Goal: Communication & Community: Share content

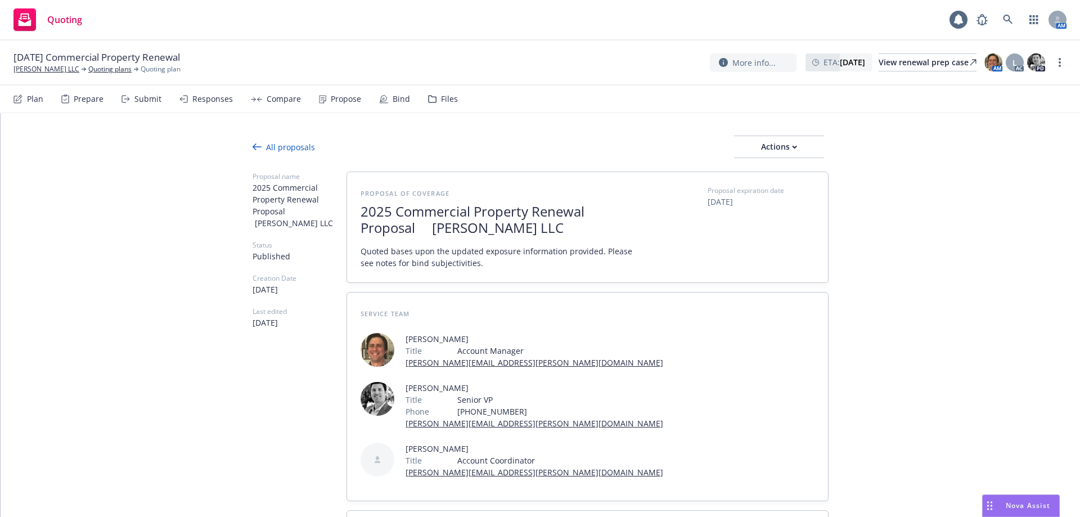
scroll to position [1, 0]
click at [764, 145] on div "Actions" at bounding box center [779, 146] width 90 height 21
click at [776, 220] on span "Copy logging email" at bounding box center [779, 220] width 98 height 11
click at [766, 146] on div "Actions" at bounding box center [779, 146] width 90 height 21
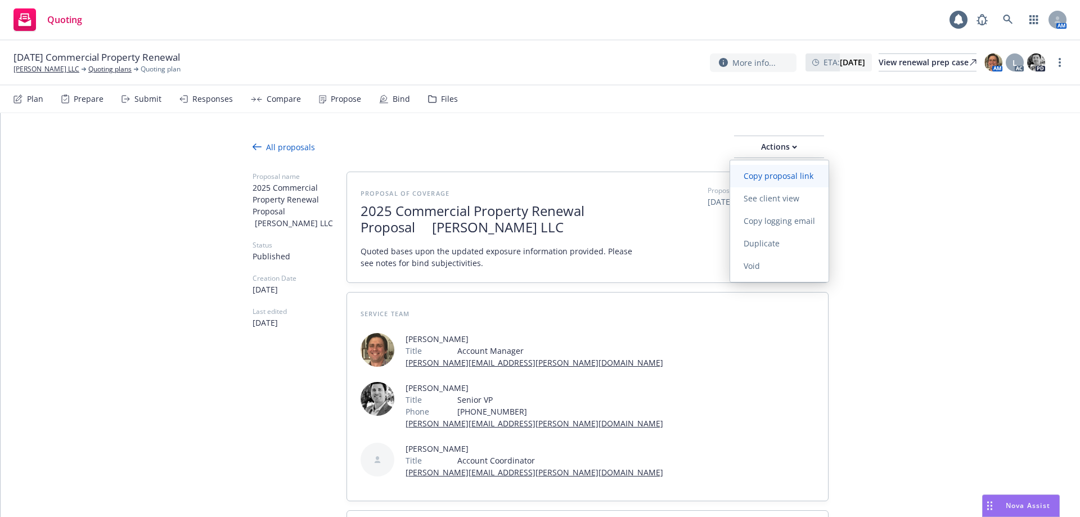
click at [760, 177] on span "Copy proposal link" at bounding box center [778, 175] width 97 height 11
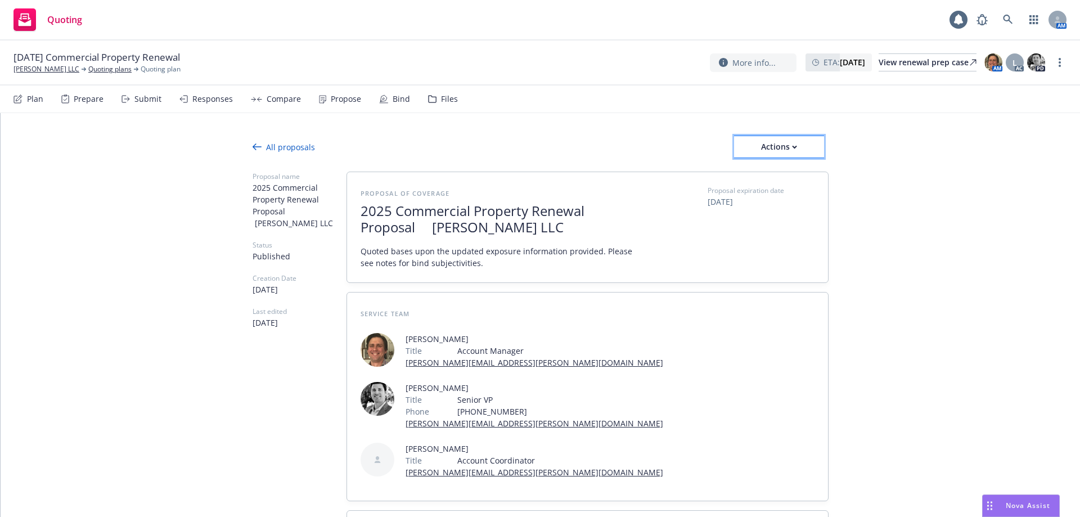
click at [750, 146] on div "Actions" at bounding box center [779, 146] width 90 height 21
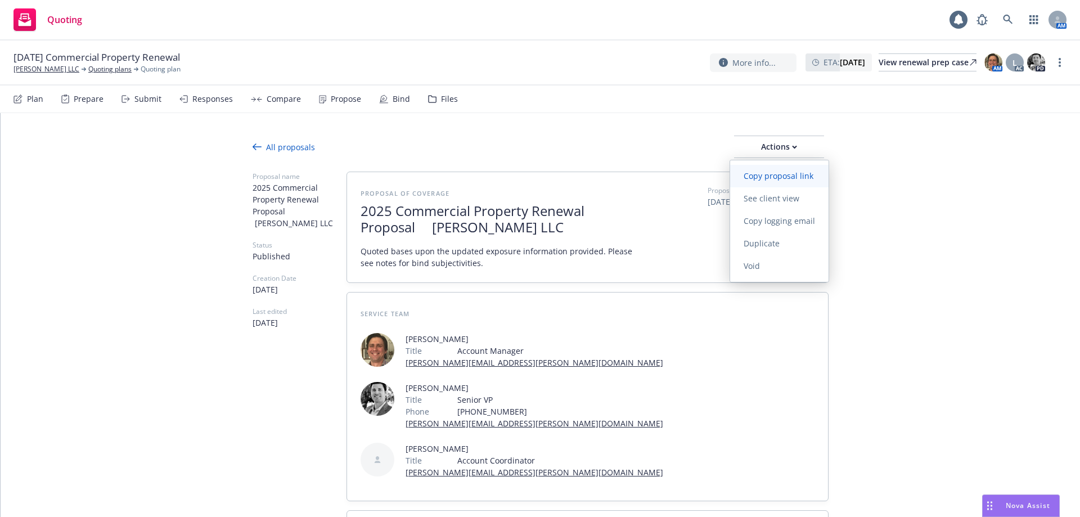
click at [759, 181] on link "Copy proposal link" at bounding box center [779, 176] width 98 height 22
type textarea "x"
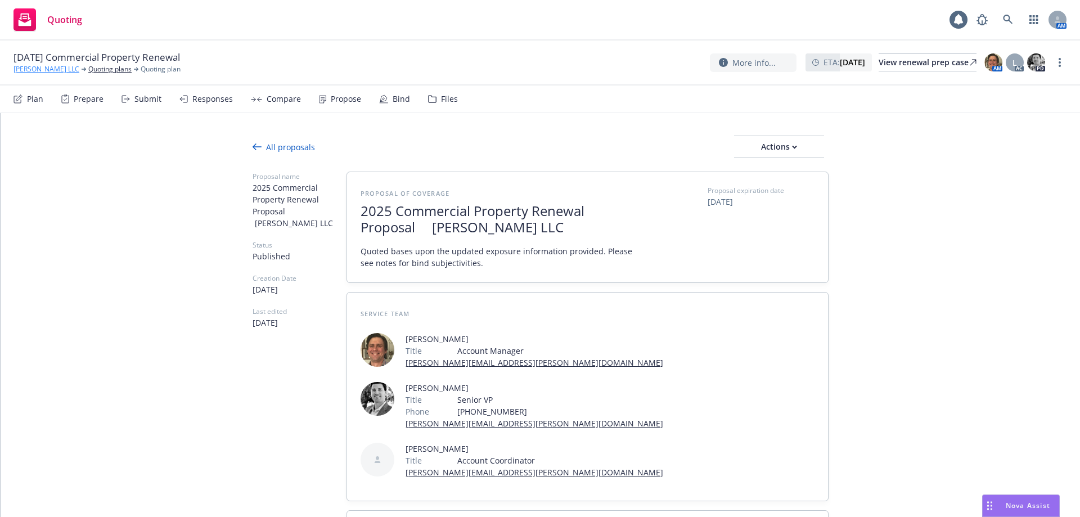
click at [33, 71] on link "Krenz LLC" at bounding box center [46, 69] width 66 height 10
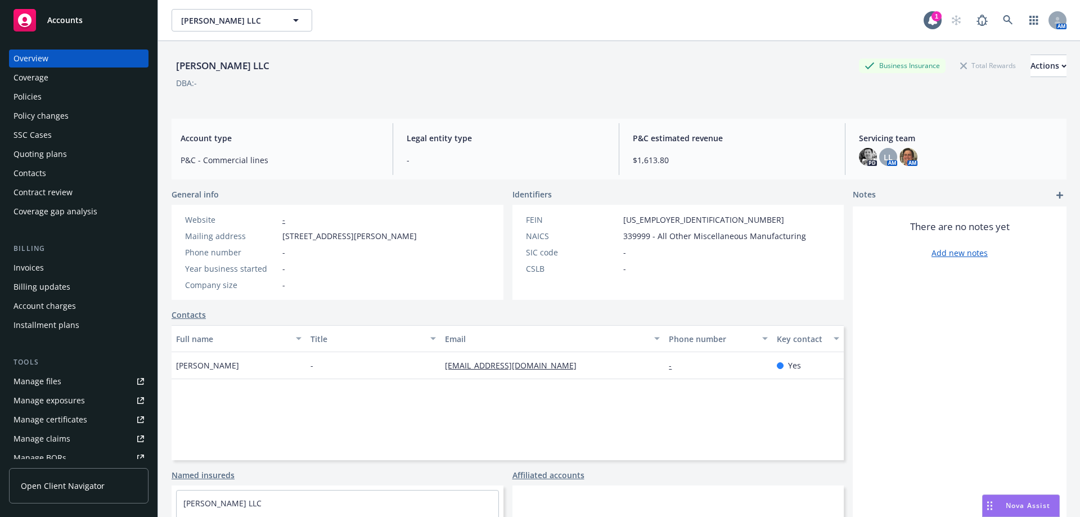
click at [38, 169] on div "Contacts" at bounding box center [29, 173] width 33 height 18
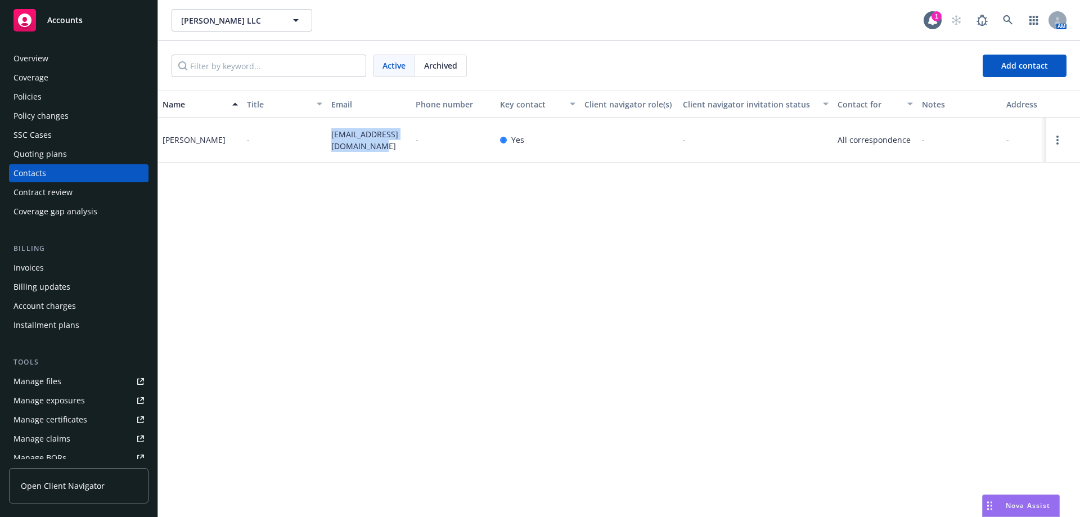
drag, startPoint x: 323, startPoint y: 125, endPoint x: 386, endPoint y: 155, distance: 69.7
click at [386, 155] on div "Charles Krenz - charleskrenz@sbcglobal.net - Yes - All correspondence - - -" at bounding box center [619, 140] width 922 height 45
copy div "charleskrenz@sbcglobal.net"
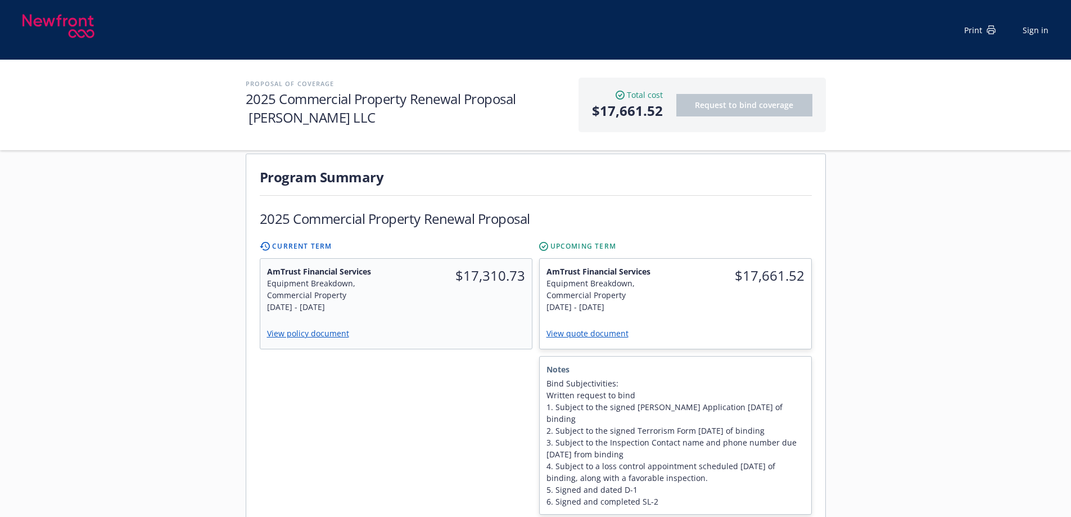
scroll to position [281, 0]
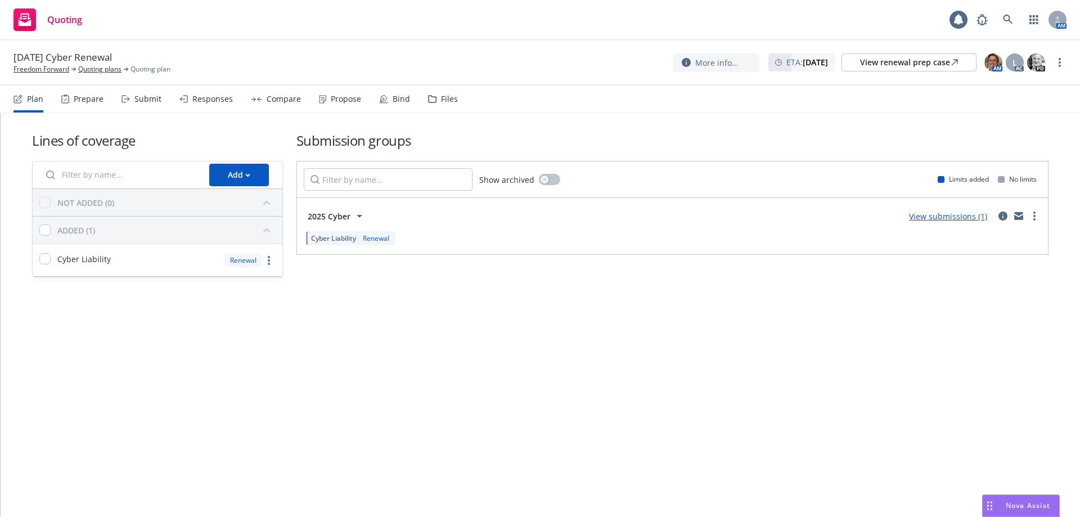
click at [356, 105] on div "Propose" at bounding box center [340, 98] width 42 height 27
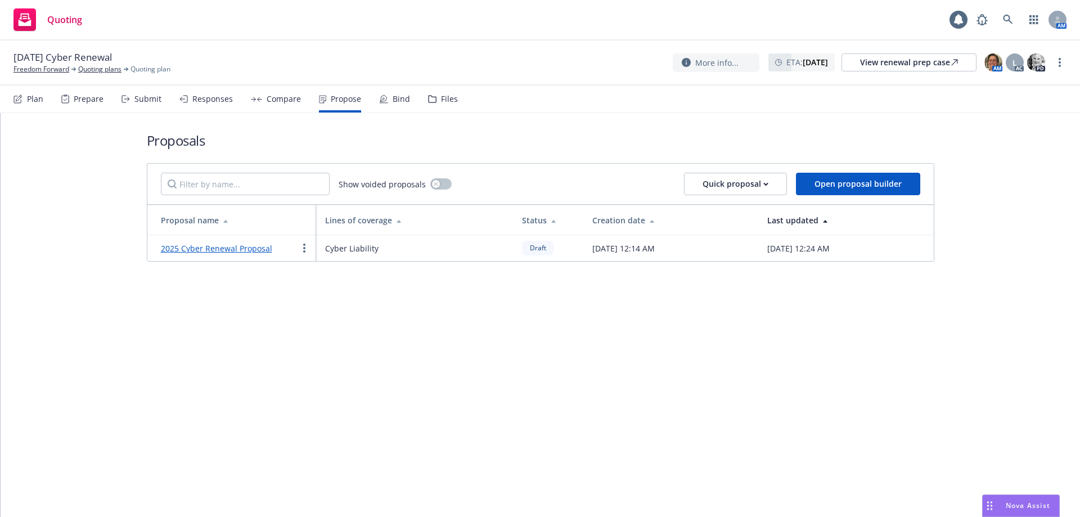
click at [227, 224] on link "2025 Cyber Renewal Proposal" at bounding box center [216, 248] width 111 height 11
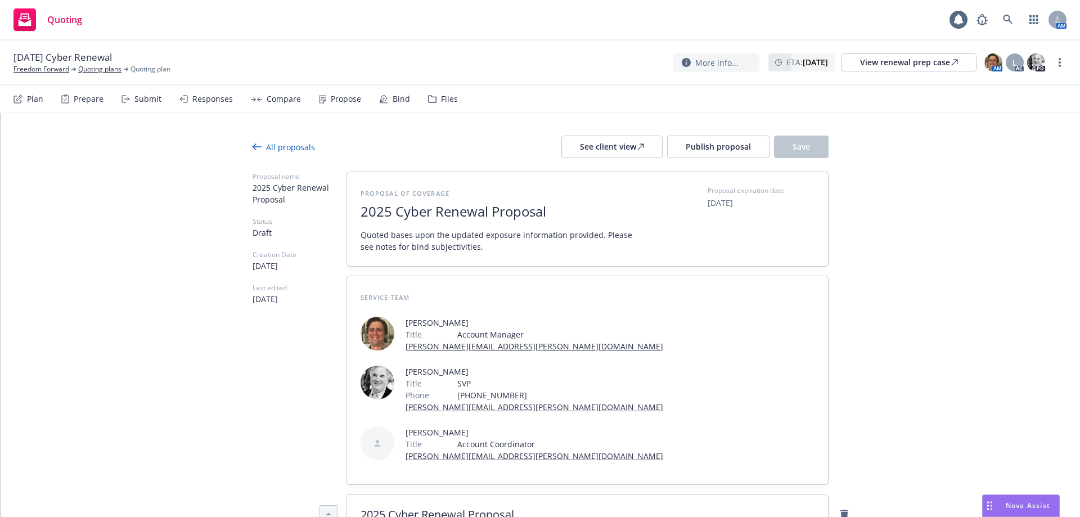
click at [429, 212] on span "2025 Cyber Renewal Proposal" at bounding box center [498, 212] width 276 height 16
click at [427, 212] on span "2025 Cyber Renewal Proposal" at bounding box center [498, 212] width 276 height 16
click at [535, 215] on span "2025 Cyber Liability Renewal Proposal" at bounding box center [498, 212] width 276 height 16
click at [535, 216] on span "2025 Cyber Liability Renewal Proposal" at bounding box center [498, 212] width 276 height 16
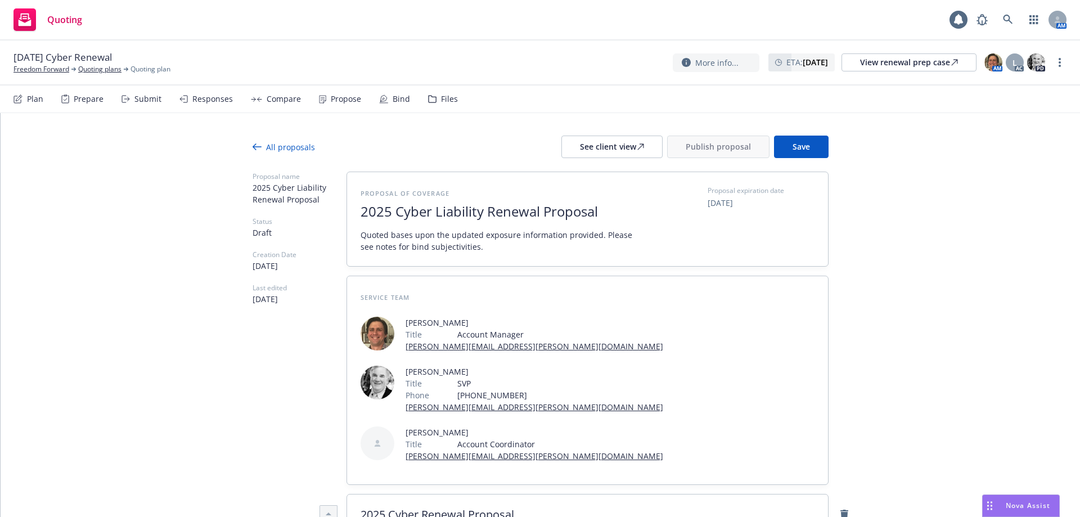
click at [535, 219] on span "2025 Cyber Liability Renewal Proposal" at bounding box center [498, 212] width 276 height 16
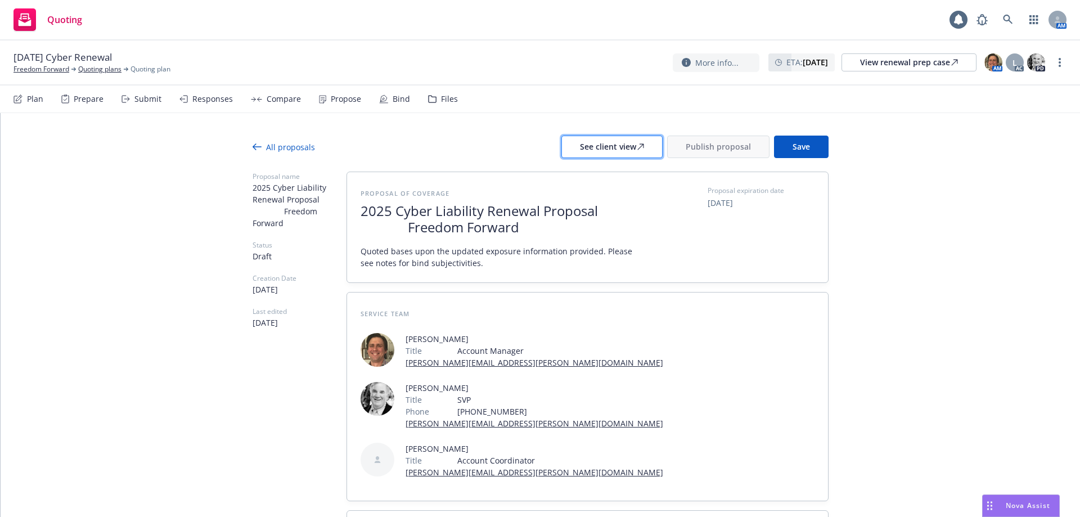
click at [535, 148] on div "See client view" at bounding box center [612, 146] width 64 height 21
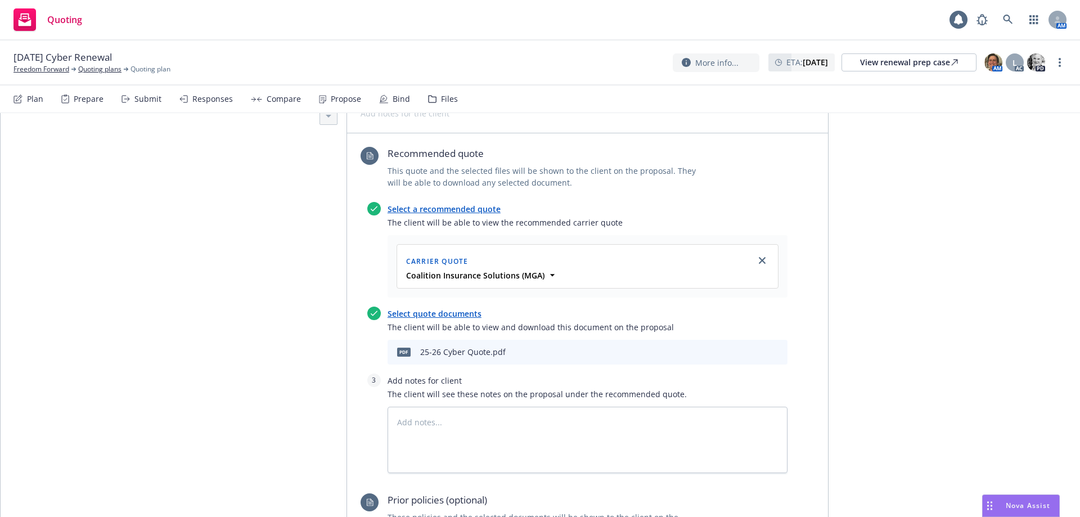
scroll to position [450, 0]
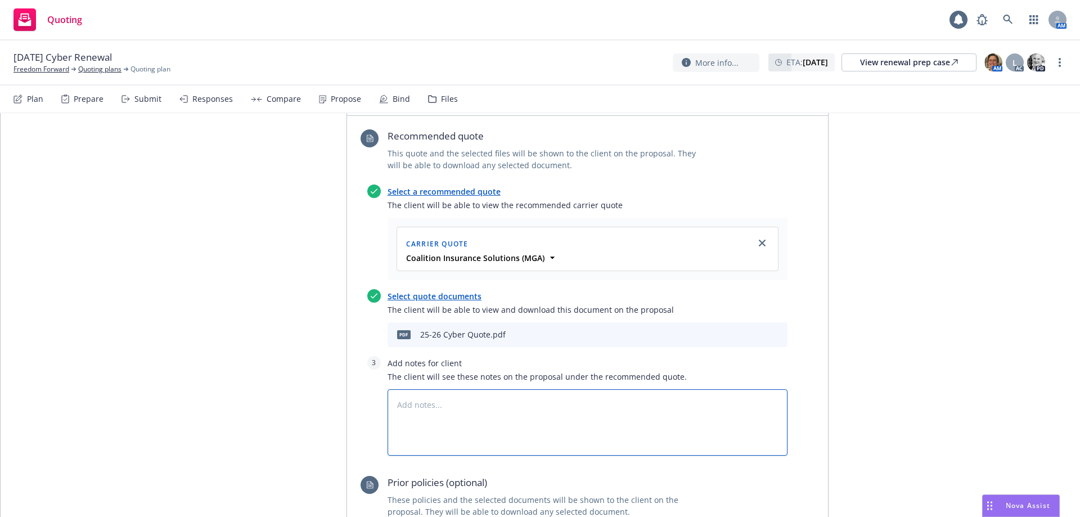
click at [426, 224] on textarea at bounding box center [587, 422] width 400 height 66
type textarea "x"
type textarea "!"
type textarea "x"
type textarea "!."
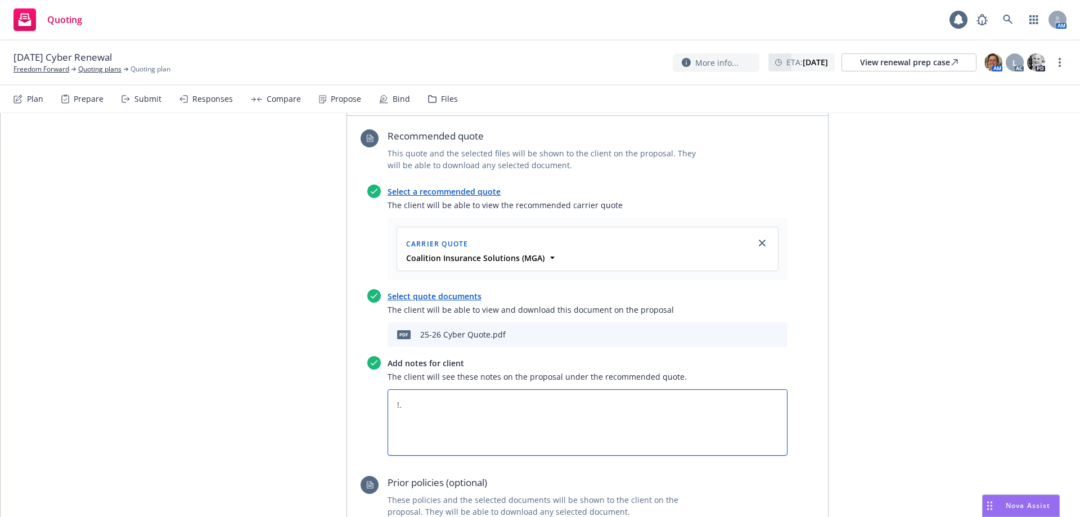
type textarea "x"
type textarea "!."
type textarea "x"
type textarea "!."
type textarea "x"
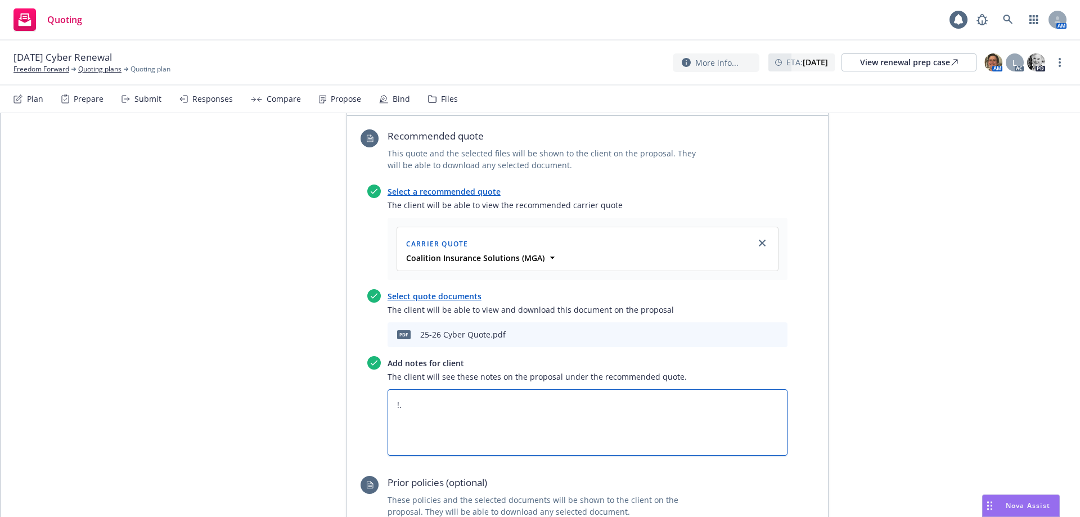
type textarea "!"
type textarea "x"
type textarea "S"
type textarea "x"
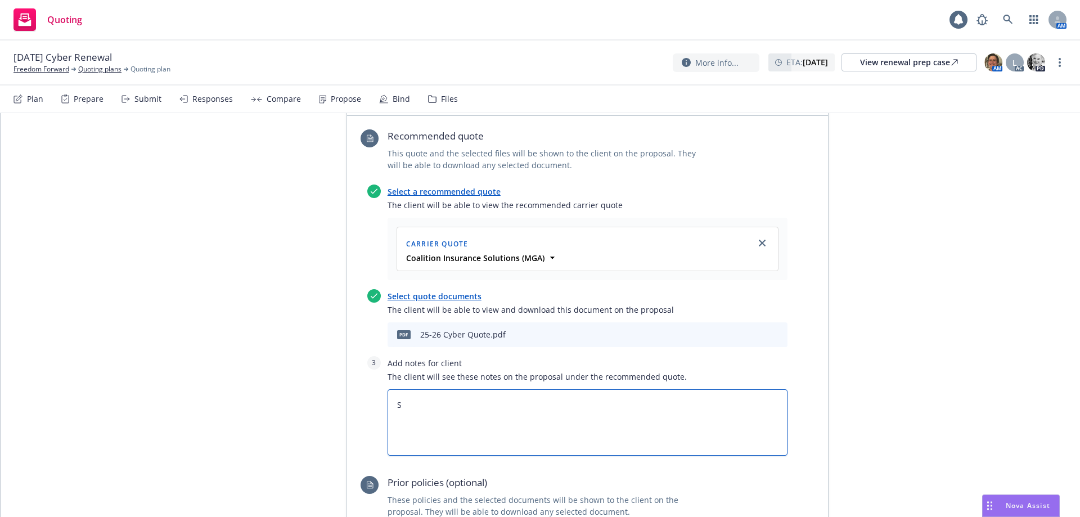
type textarea "Su"
type textarea "x"
type textarea "Sub"
type textarea "x"
type textarea "Subj"
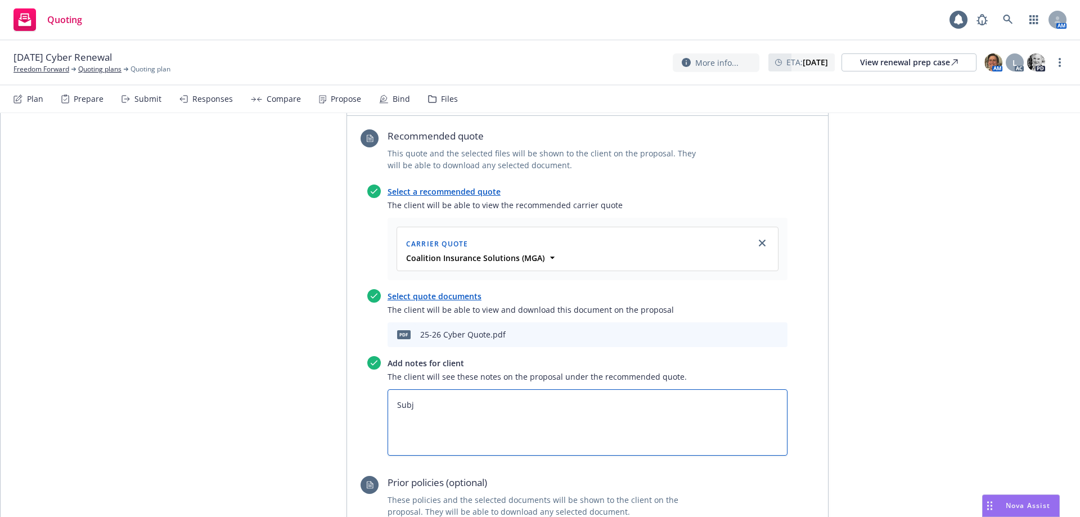
type textarea "x"
type textarea "Subje"
type textarea "x"
type textarea "Subjec"
type textarea "x"
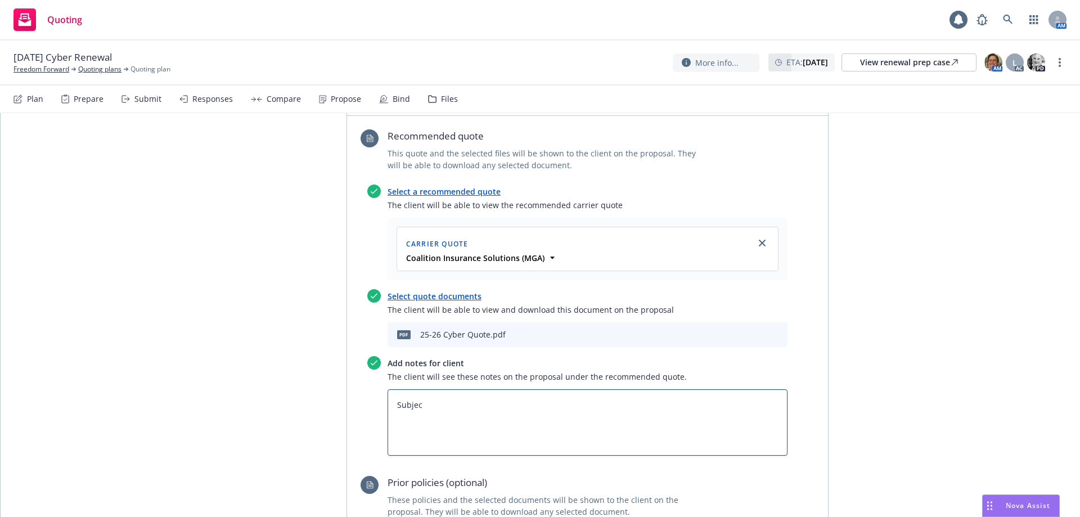
type textarea "Subject"
type textarea "x"
type textarea "Subjecti"
type textarea "x"
type textarea "Subjectiv"
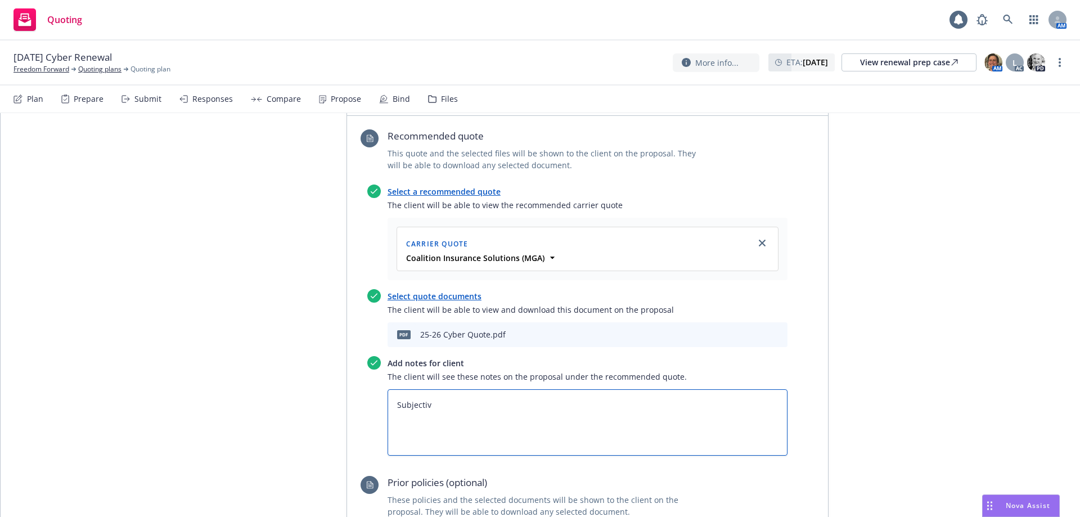
type textarea "x"
type textarea "Subjectivi"
type textarea "x"
type textarea "Subjectivit"
type textarea "x"
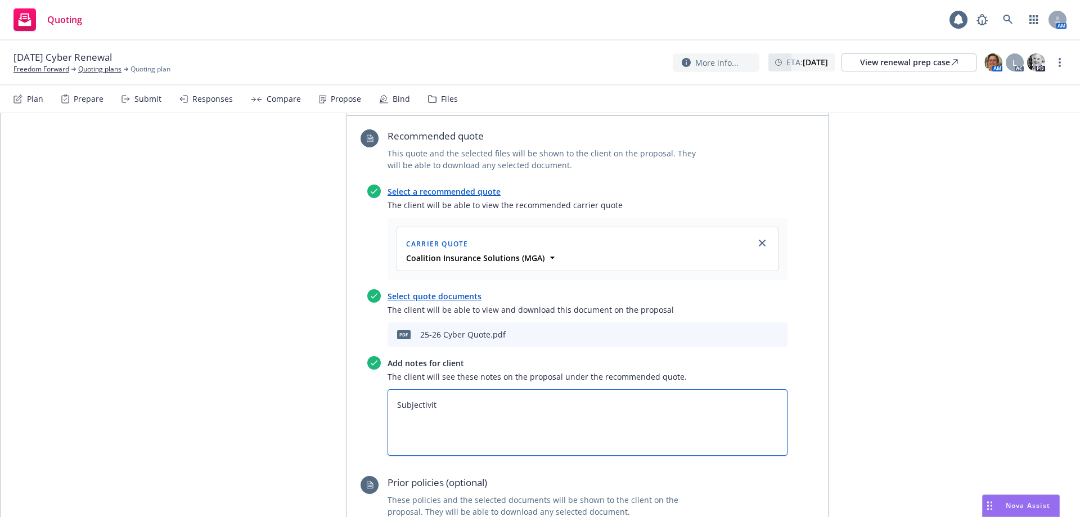
type textarea "Subjectiviti"
type textarea "x"
type textarea "Subjectivitie"
type textarea "x"
type textarea "Subjectivities"
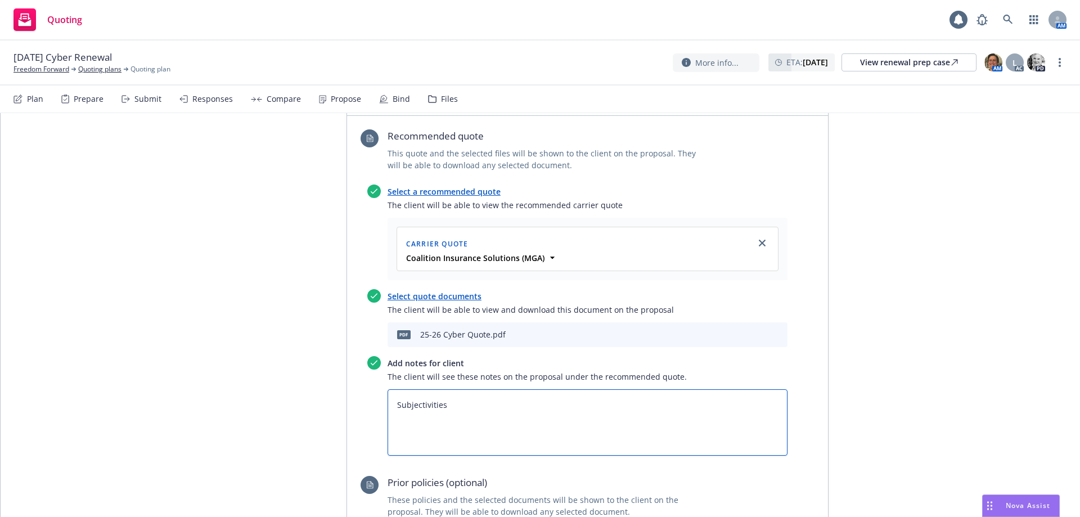
type textarea "x"
type textarea "Subjectivities"
type textarea "x"
type textarea "Subjectivities 1"
type textarea "x"
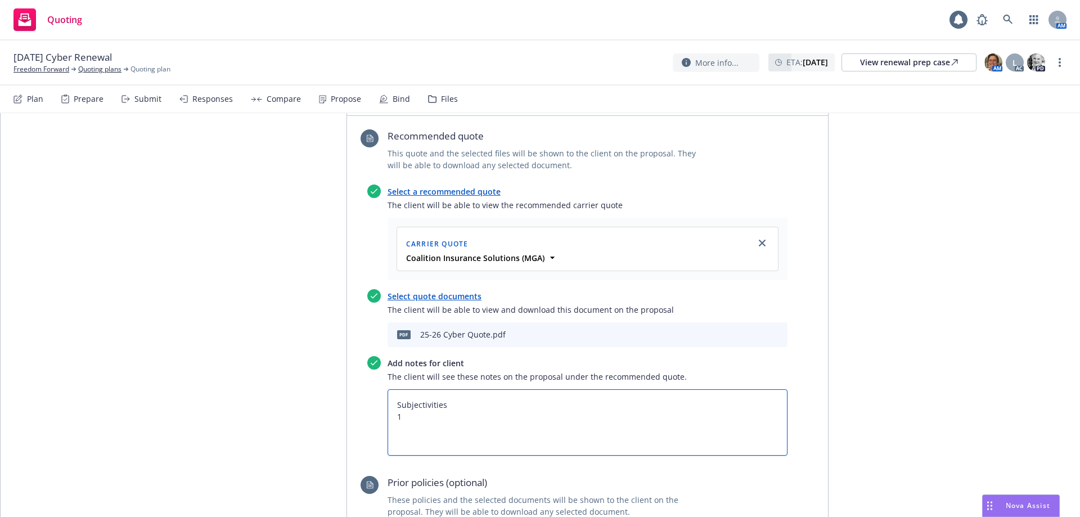
type textarea "Subjectivities 1."
type textarea "x"
type textarea "Subjectivities 1."
type textarea "x"
type textarea "Subjectivities 1. R"
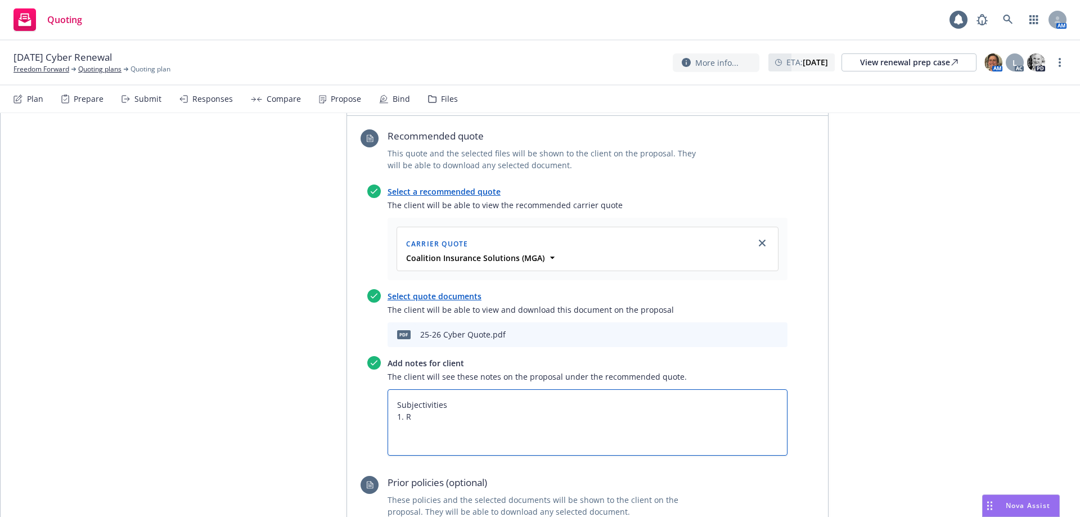
type textarea "x"
type textarea "Subjectivities 1. Re"
type textarea "x"
type textarea "Subjectivities 1. Req"
type textarea "x"
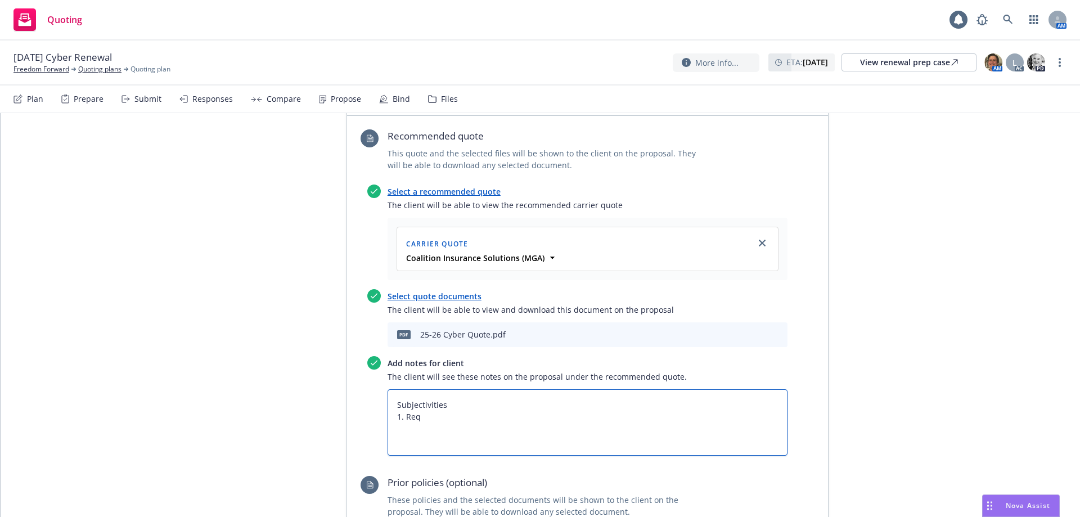
type textarea "Subjectivities 1. Requ"
type textarea "x"
type textarea "Subjectivities 1. Requs"
type textarea "x"
type textarea "Subjectivities 1. Requst"
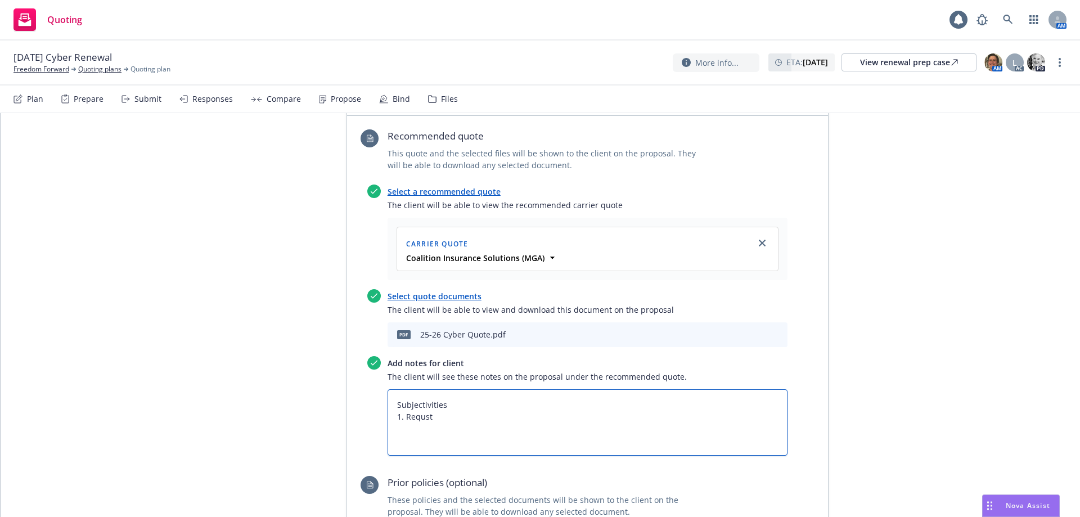
type textarea "x"
type textarea "Subjectivities 1. Requst"
type textarea "x"
type textarea "Subjectivities 1. Requst t"
type textarea "x"
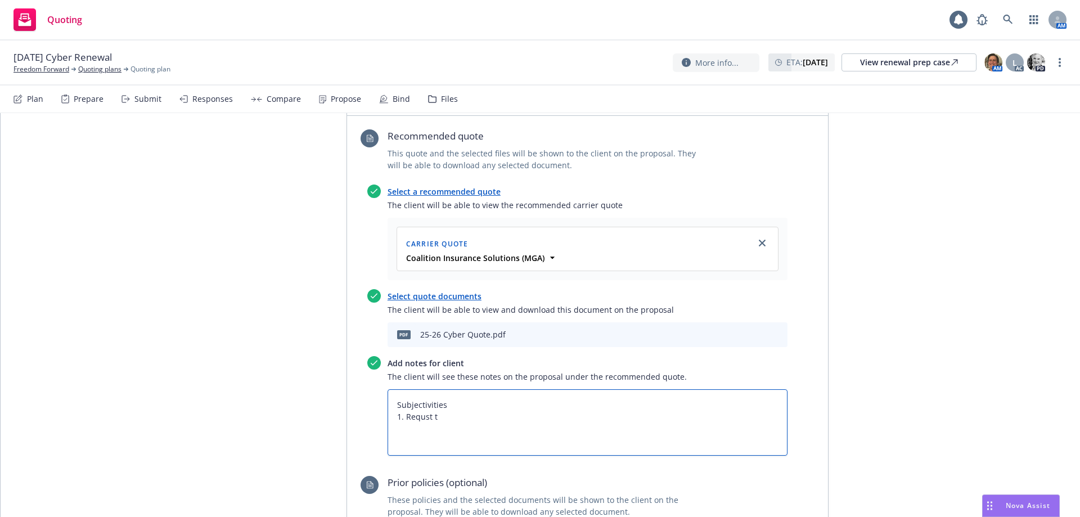
type textarea "Subjectivities 1. Requst to"
type textarea "x"
type textarea "Subjectivities 1. Requst to"
type textarea "x"
type textarea "Subjectivities 1. Requst to"
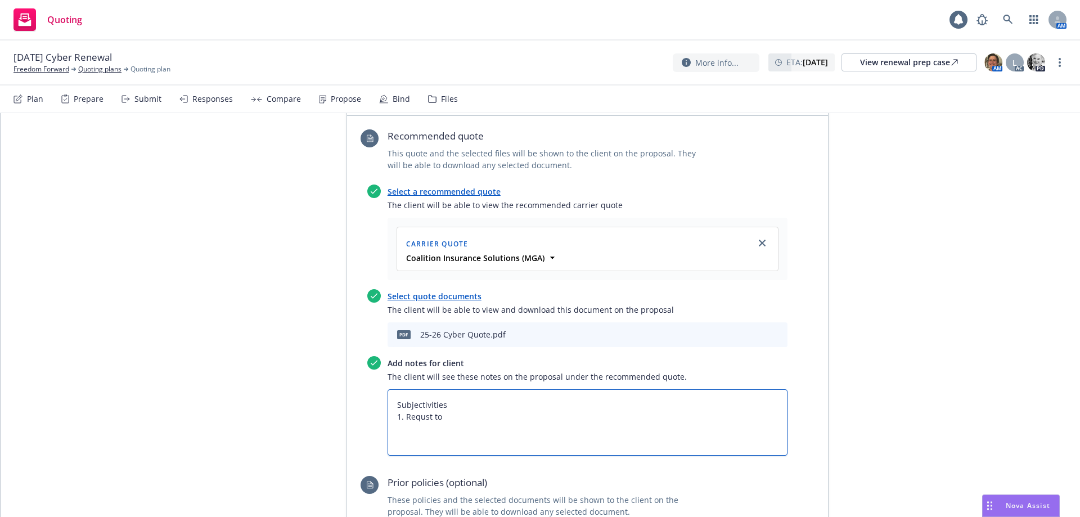
type textarea "x"
type textarea "Subjectivities 1. Requst t"
type textarea "x"
type textarea "Subjectivities 1. Requst"
type textarea "x"
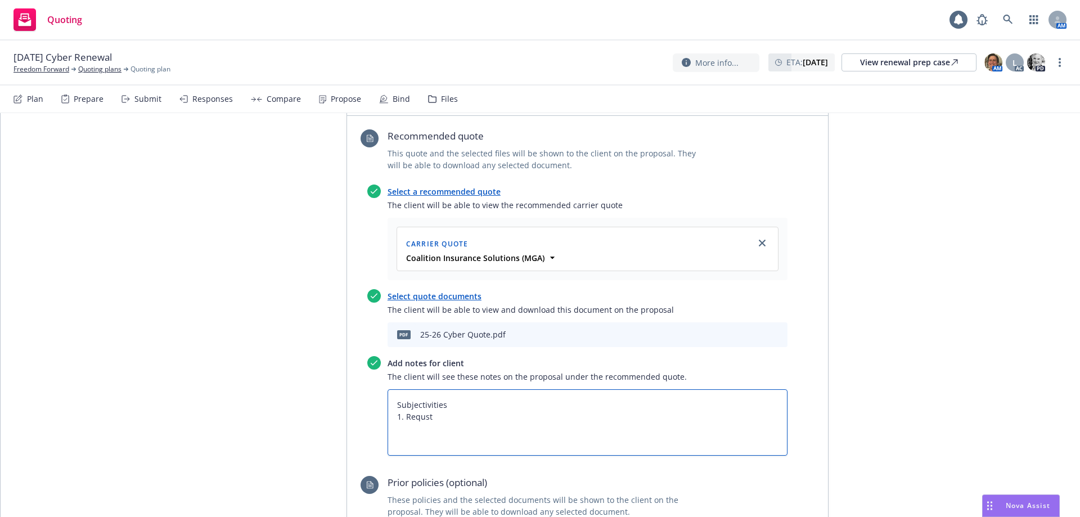
type textarea "Subjectivities 1. Requst"
type textarea "x"
type textarea "Subjectivities 1. Requs"
type textarea "x"
type textarea "Subjectivities 1. Requ"
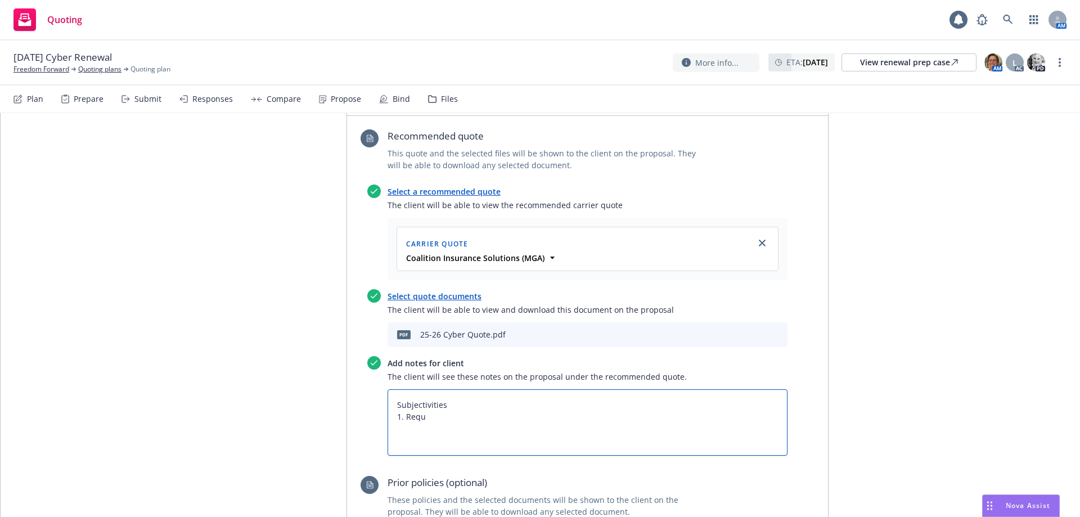
type textarea "x"
type textarea "Subjectivities 1. Reque"
type textarea "x"
type textarea "Subjectivities 1. Reques"
type textarea "x"
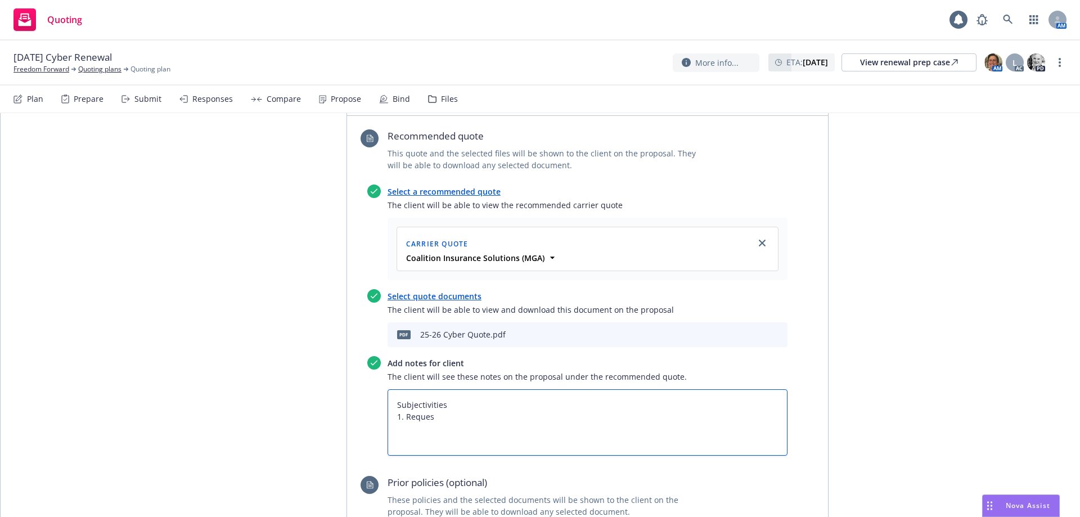
type textarea "Subjectivities 1. Request"
type textarea "x"
type textarea "Subjectivities 1. Request"
type textarea "x"
type textarea "Subjectivities 1. Request t"
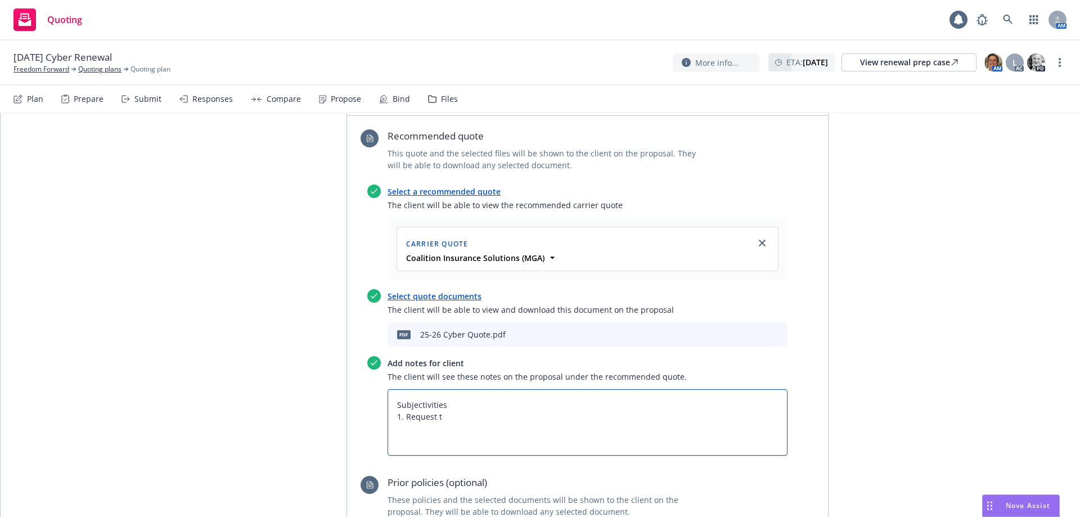
type textarea "x"
type textarea "Subjectivities 1. Request to"
type textarea "x"
type textarea "Subjectivities 1. Request to"
type textarea "x"
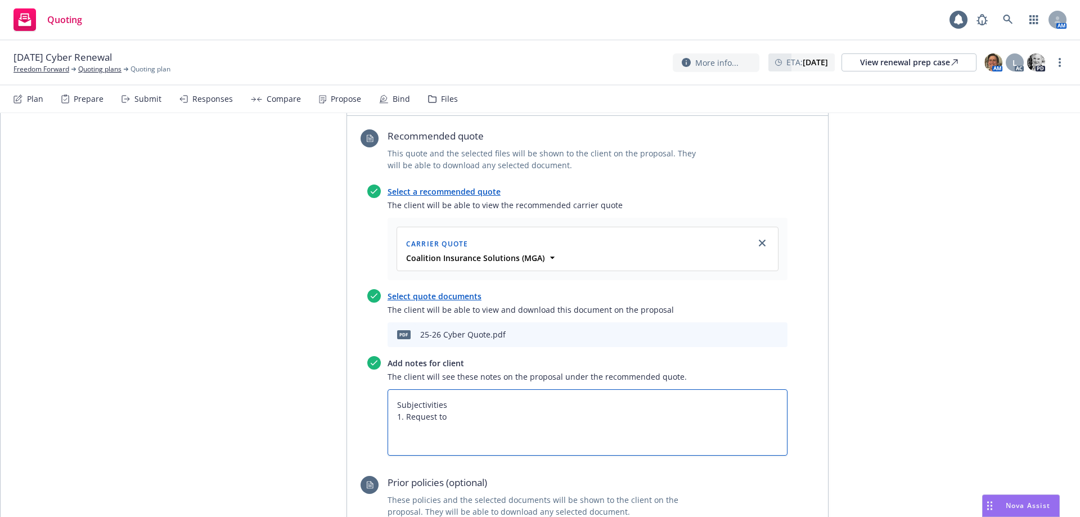
type textarea "Subjectivities 1. Request to B"
type textarea "x"
type textarea "Subjectivities 1. Request to Bi"
type textarea "x"
type textarea "Subjectivities 1. Request to Bin"
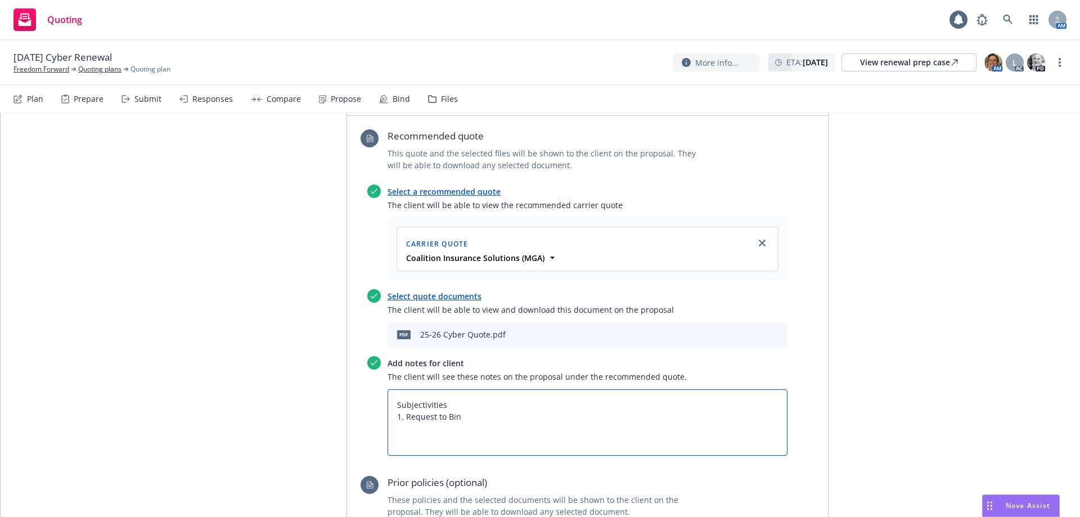
type textarea "x"
type textarea "Subjectivities 1. Request to Bind"
type textarea "x"
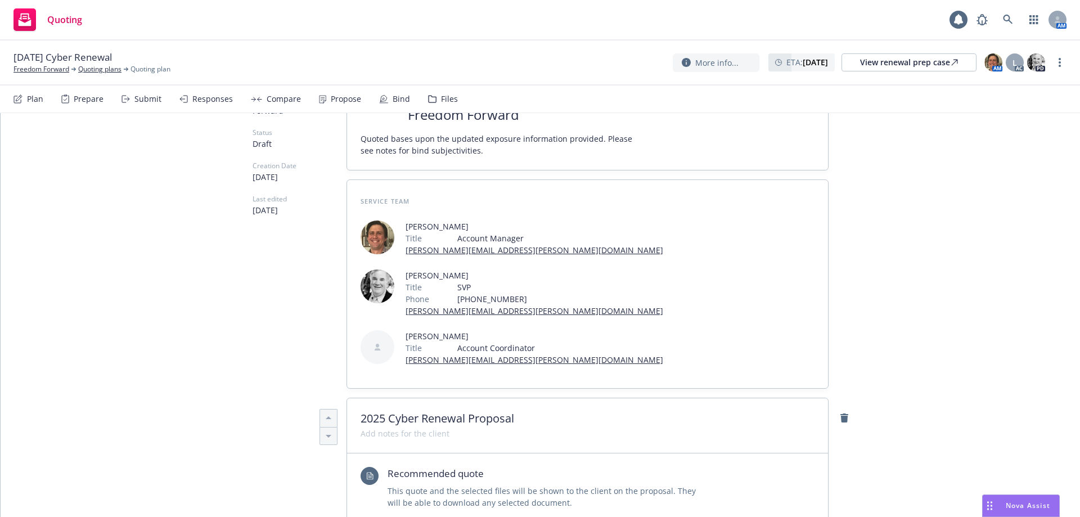
scroll to position [0, 0]
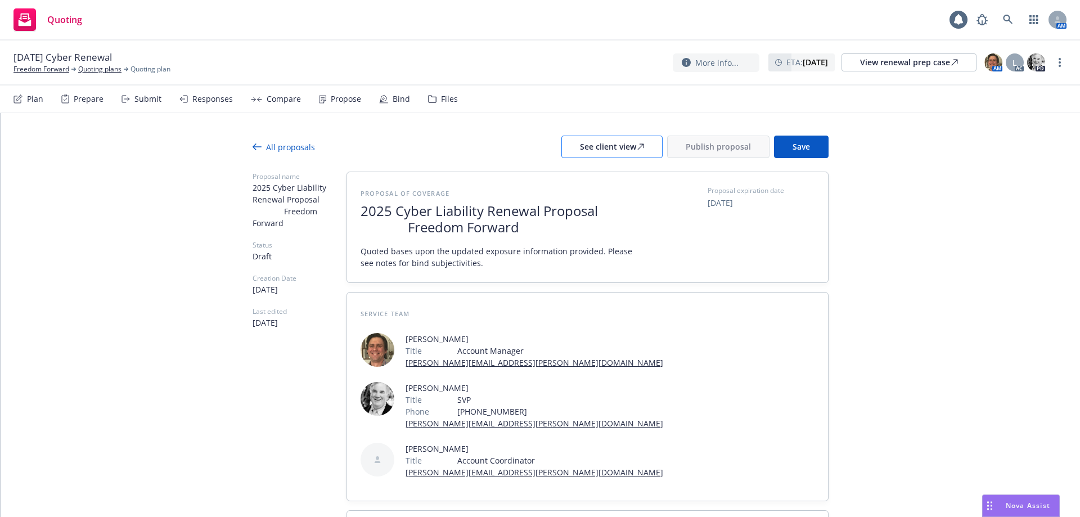
type textarea "Subjectivities 1. Request to Bind"
click at [535, 151] on div "See client view" at bounding box center [612, 146] width 64 height 21
click at [535, 147] on span "Publish proposal" at bounding box center [718, 146] width 65 height 11
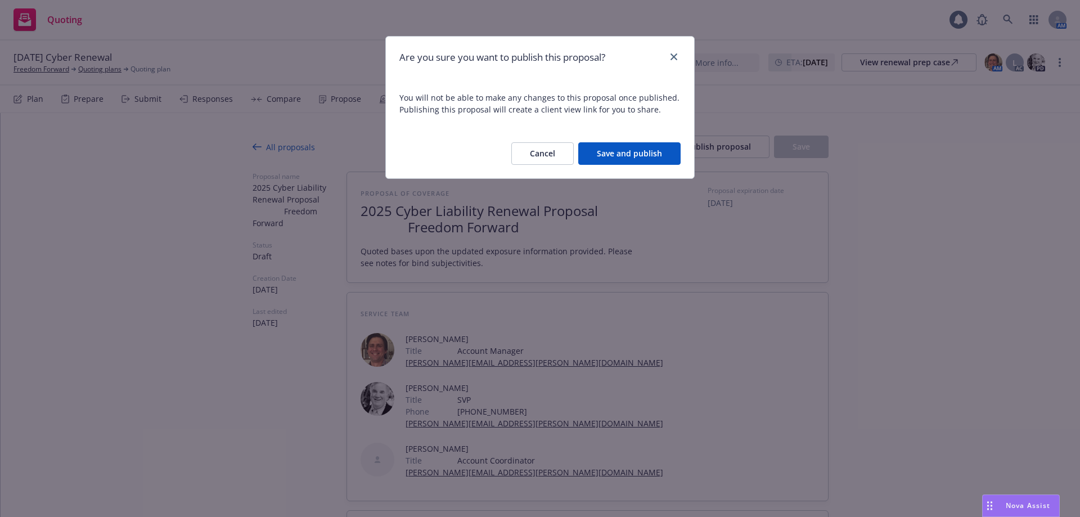
click at [535, 165] on div "Cancel Save and publish" at bounding box center [540, 153] width 308 height 49
click at [535, 153] on button "Save and publish" at bounding box center [629, 153] width 102 height 22
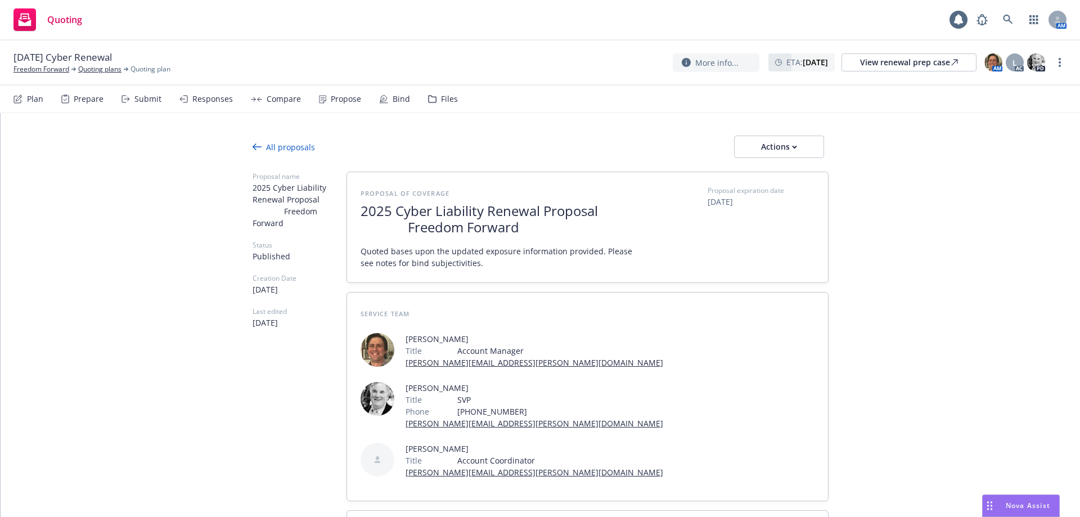
click at [535, 138] on div "Actions" at bounding box center [778, 146] width 53 height 21
click at [535, 177] on span "Copy proposal link" at bounding box center [778, 175] width 97 height 11
drag, startPoint x: 30, startPoint y: 183, endPoint x: 49, endPoint y: 196, distance: 23.4
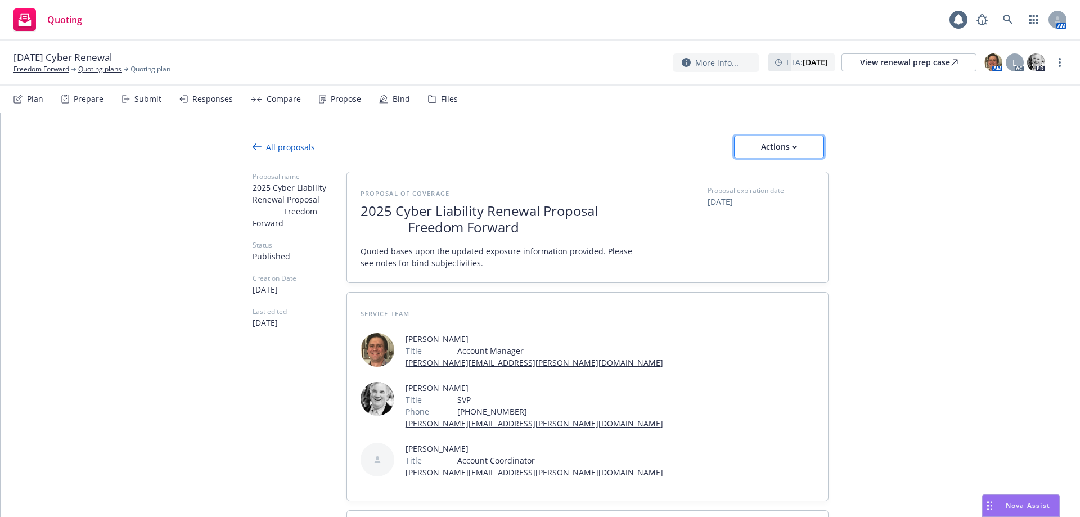
click at [535, 155] on button "Actions" at bounding box center [779, 147] width 90 height 22
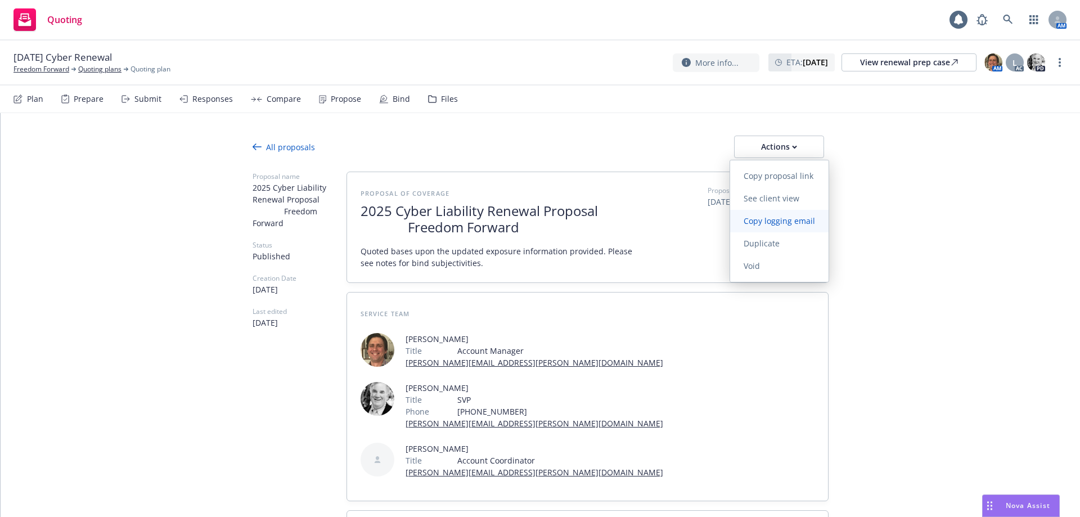
click at [535, 215] on span "Copy logging email" at bounding box center [779, 220] width 98 height 11
type textarea "x"
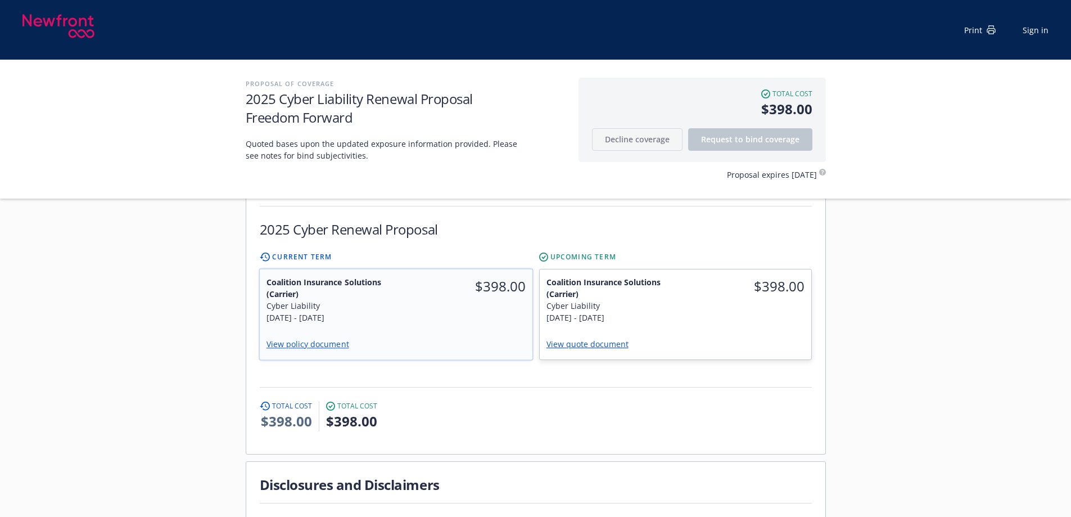
scroll to position [281, 0]
